Goal: Navigation & Orientation: Find specific page/section

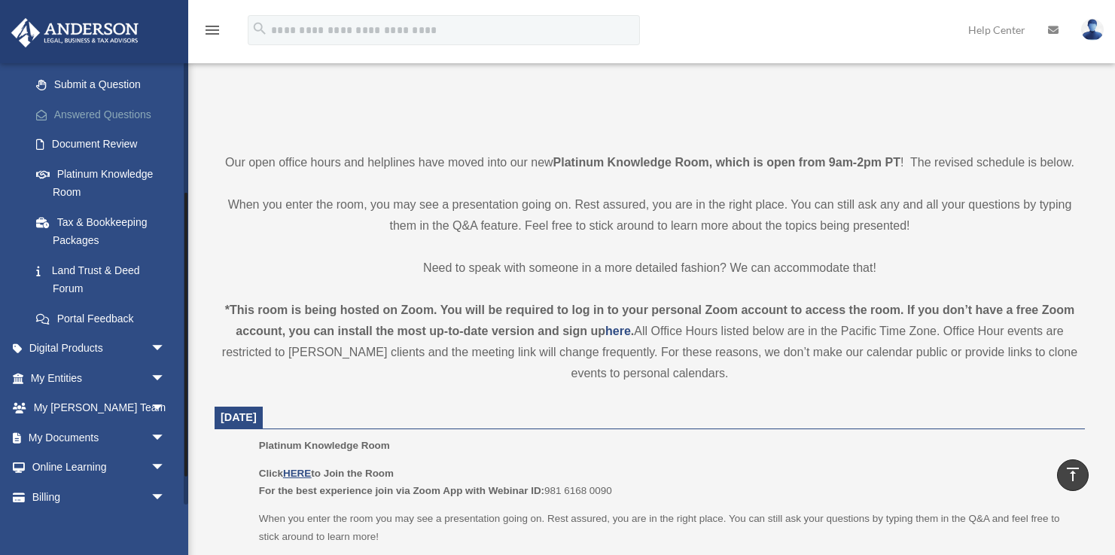
scroll to position [211, 0]
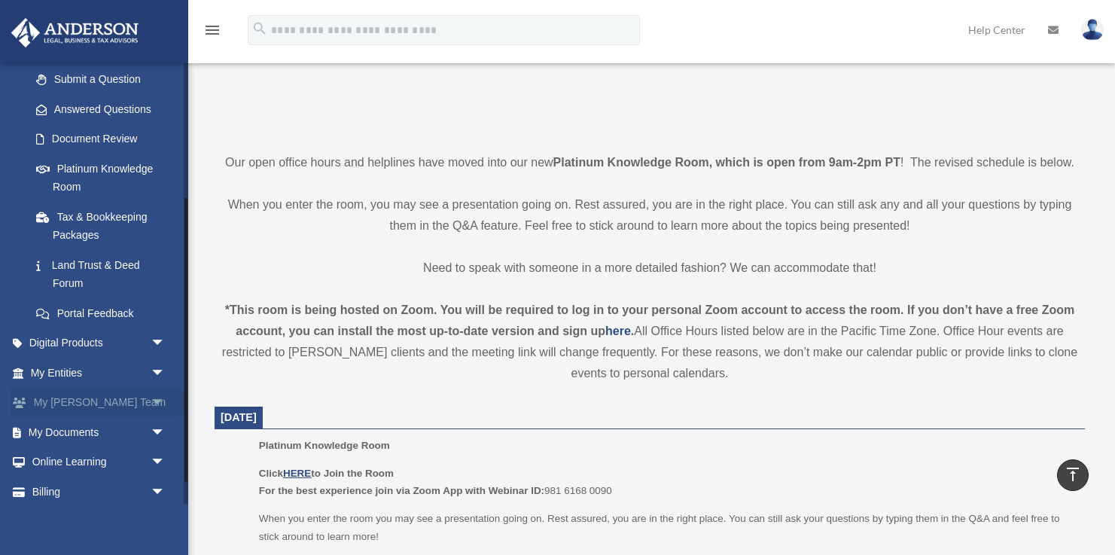
click at [84, 401] on link "My Anderson Team arrow_drop_down" at bounding box center [100, 403] width 178 height 30
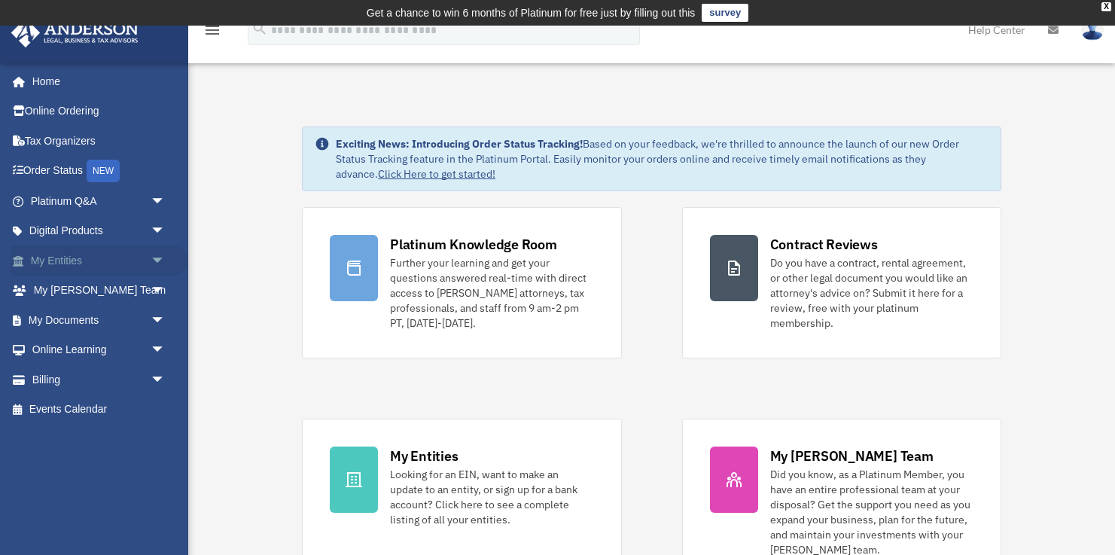
click at [66, 264] on link "My Entities arrow_drop_down" at bounding box center [100, 260] width 178 height 30
click at [159, 258] on span "arrow_drop_down" at bounding box center [166, 260] width 30 height 31
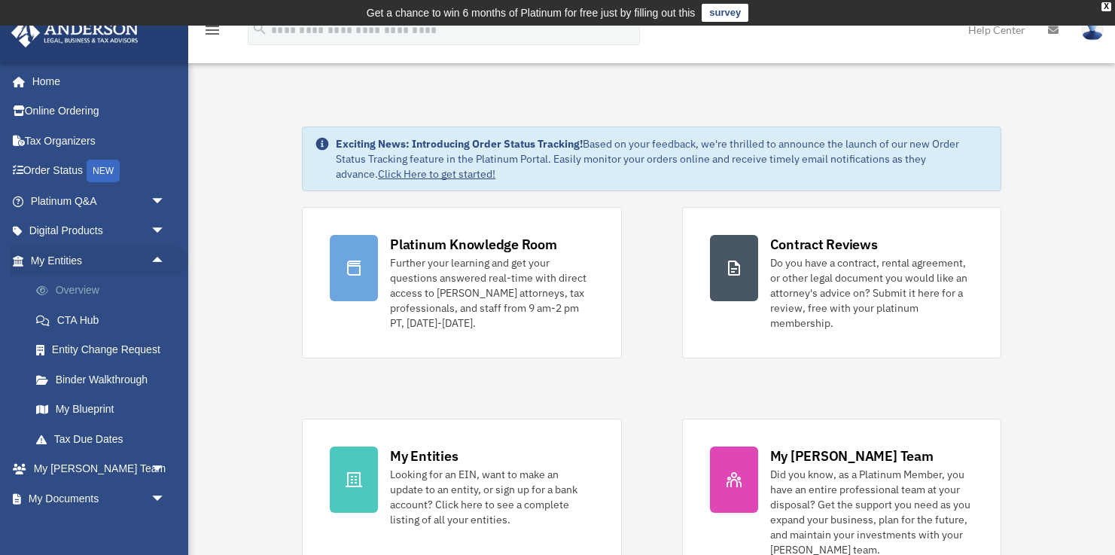
click at [80, 288] on link "Overview" at bounding box center [104, 291] width 167 height 30
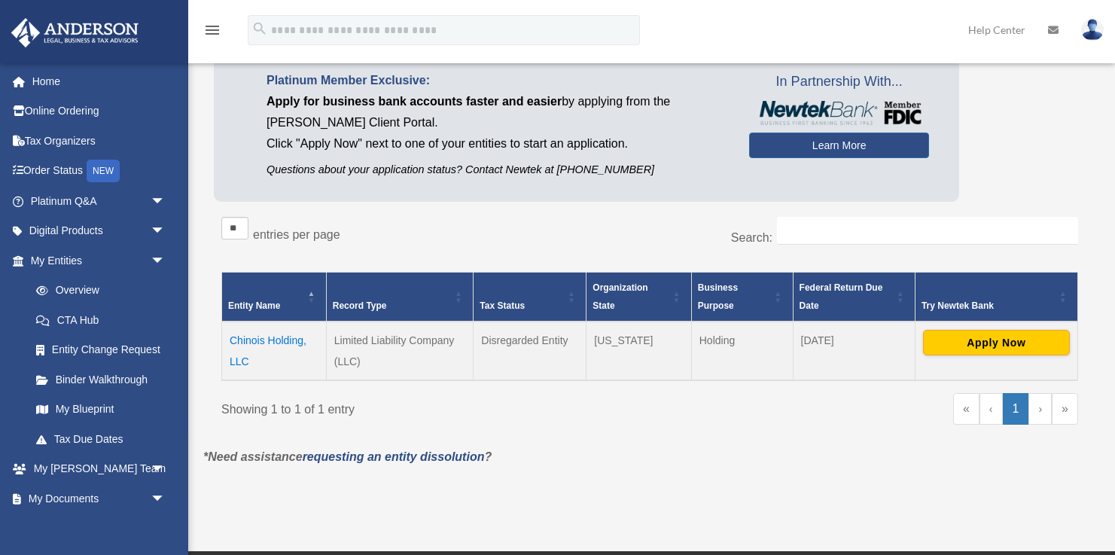
scroll to position [103, 0]
